Goal: Check status: Check status

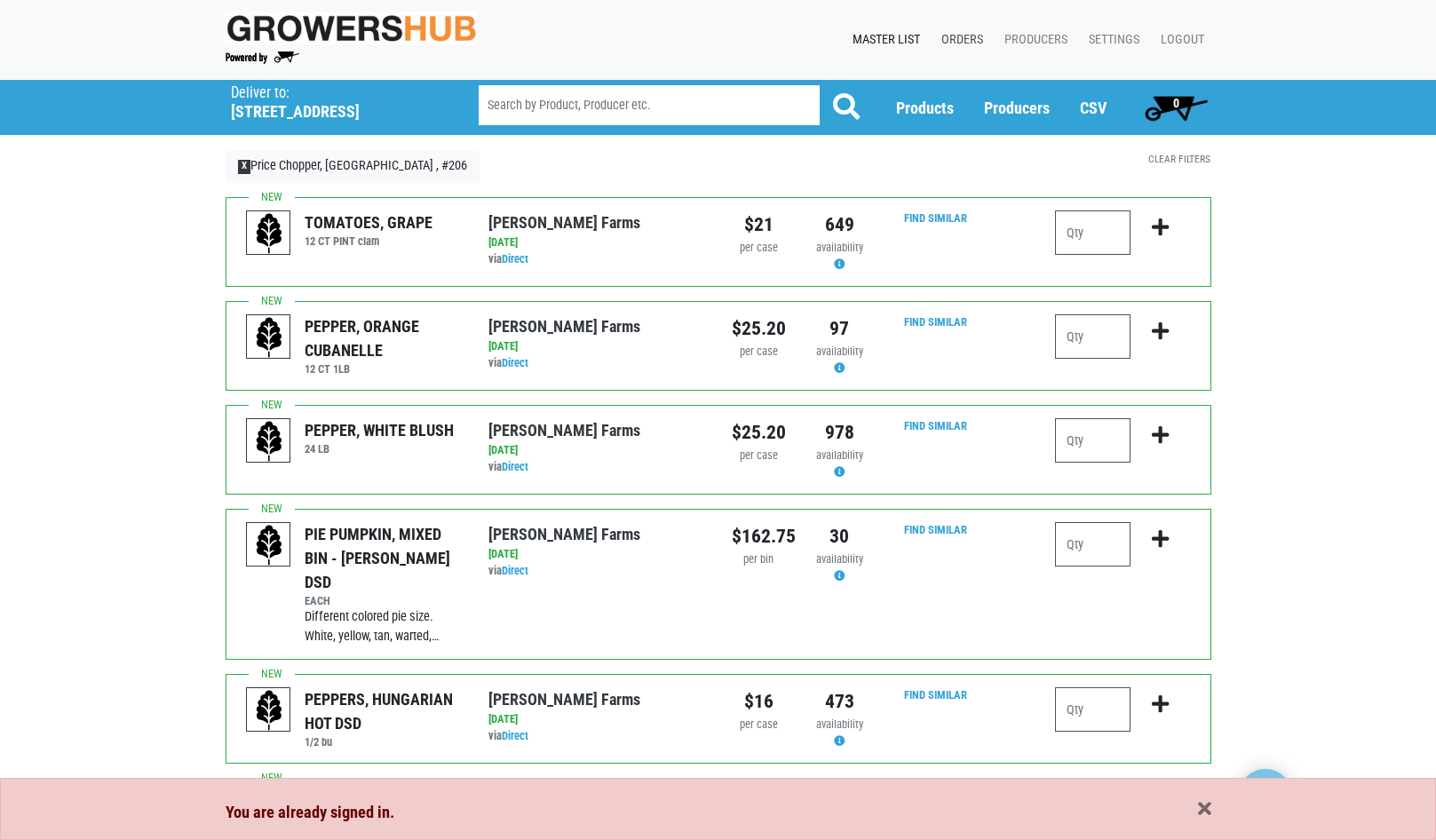
click at [979, 37] on link "Orders" at bounding box center [958, 40] width 63 height 34
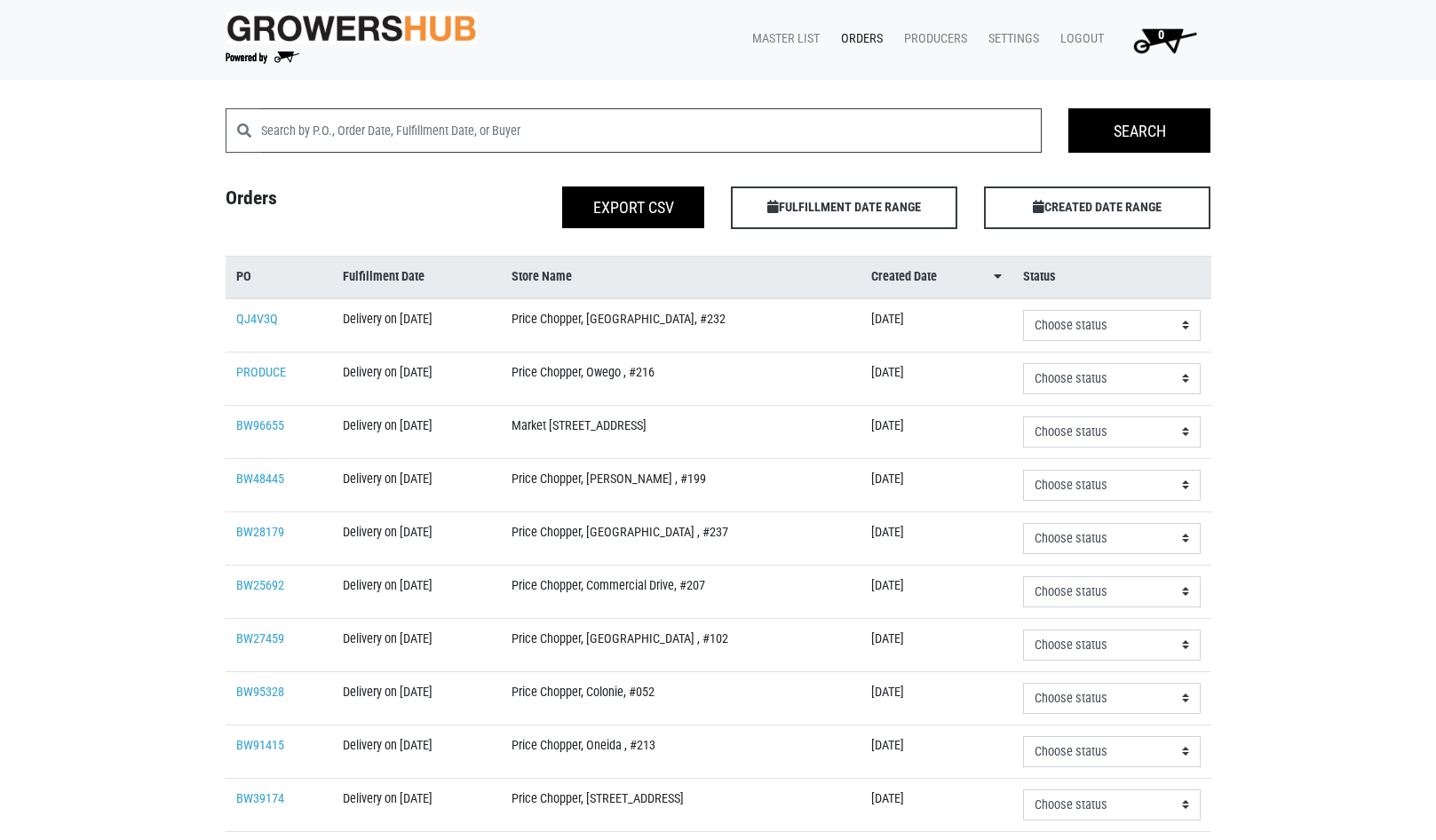
click at [654, 125] on input "search" at bounding box center [652, 130] width 781 height 44
type input "[GEOGRAPHIC_DATA]"
click input "Search" at bounding box center [0, 0] width 0 height 0
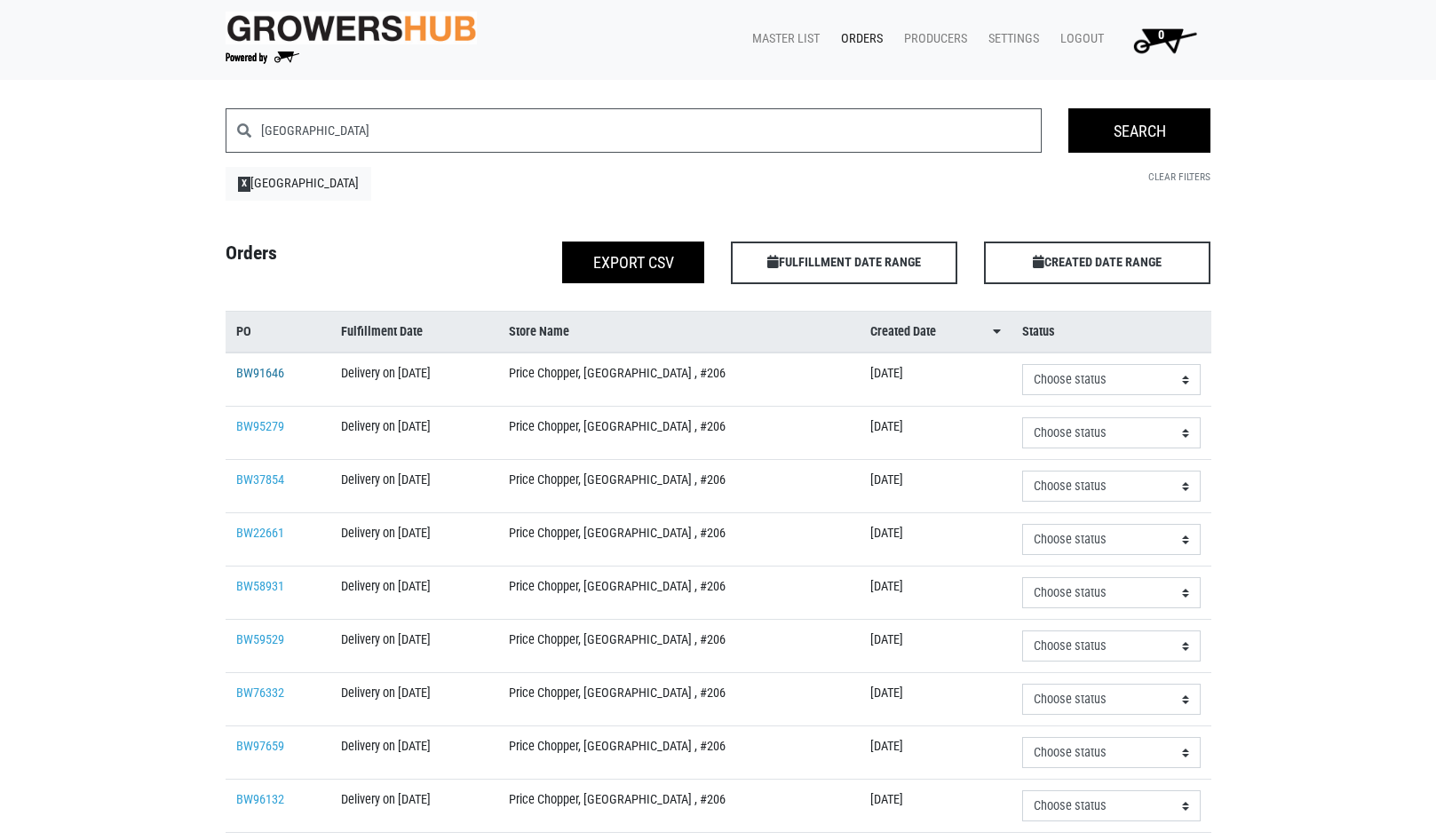
click at [267, 378] on link "BW91646" at bounding box center [260, 373] width 48 height 15
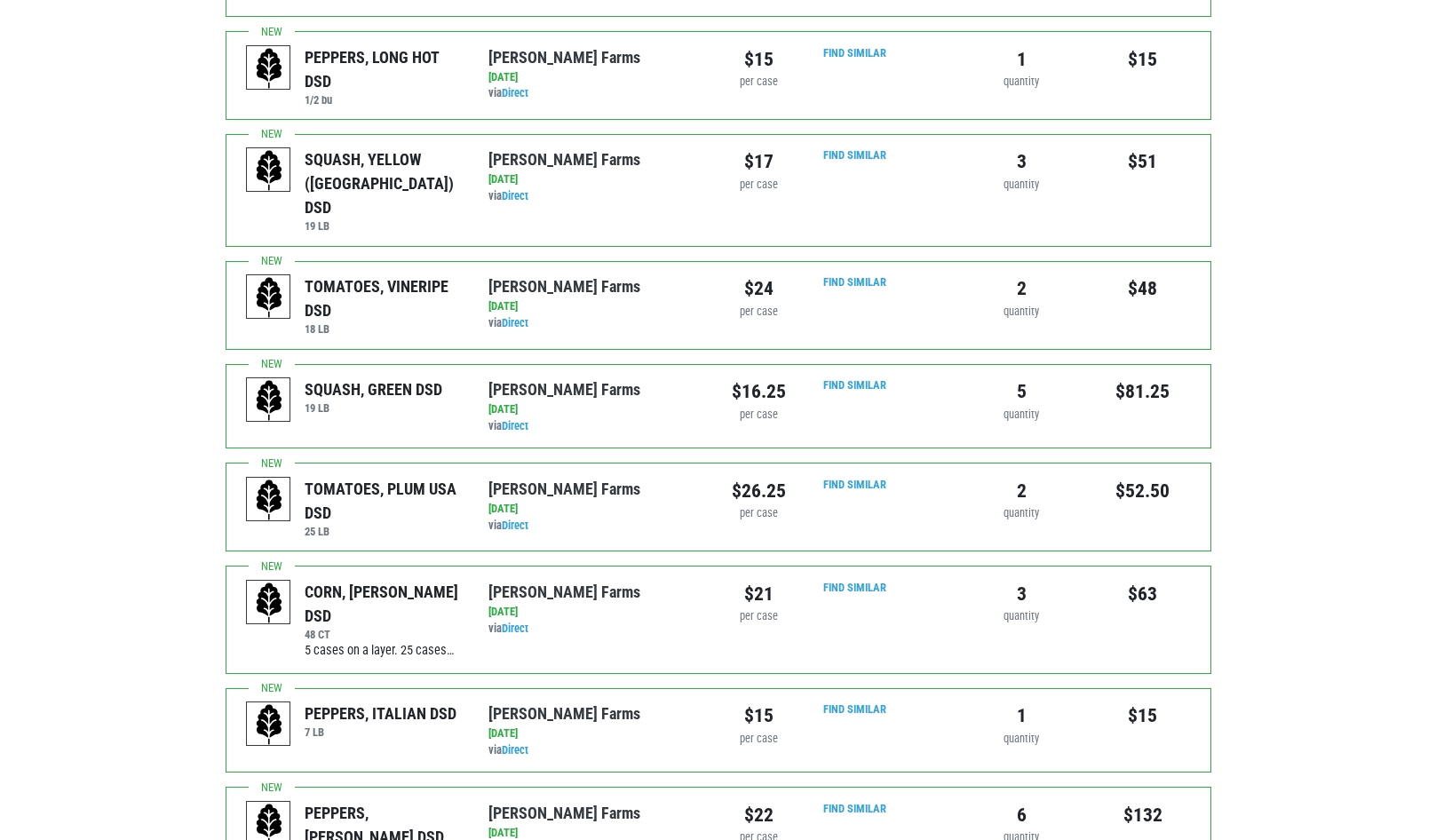
scroll to position [643, 0]
